Goal: Task Accomplishment & Management: Manage account settings

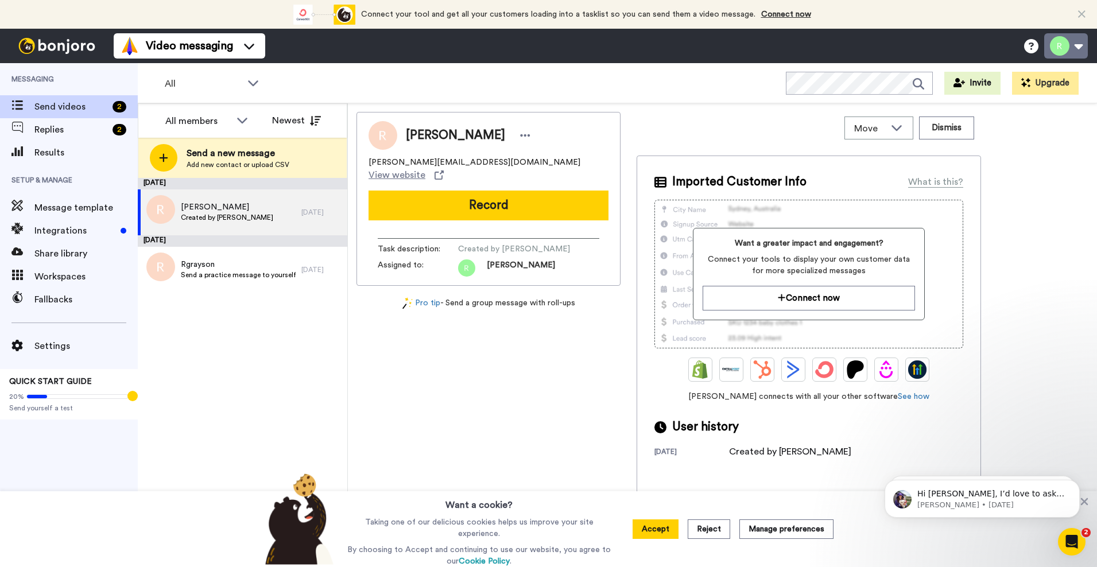
click at [1066, 46] on button at bounding box center [1066, 45] width 44 height 25
